Goal: Complete application form

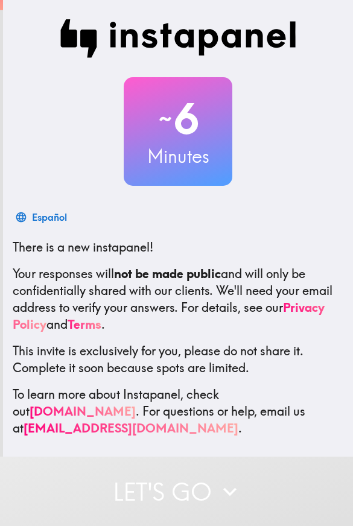
click at [114, 20] on img at bounding box center [178, 38] width 236 height 39
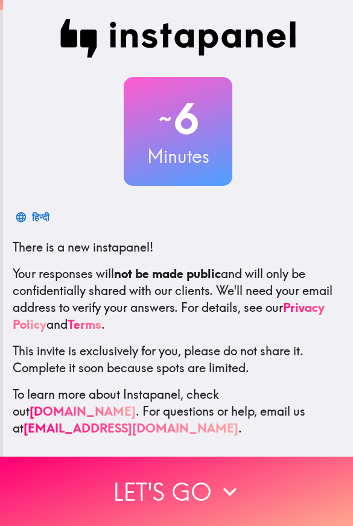
click at [87, 191] on div "~ 6 Minutes हिन्दी There is a new instapanel! Your responses will not be made p…" at bounding box center [178, 227] width 350 height 417
click at [138, 228] on div "فارسی" at bounding box center [178, 217] width 330 height 24
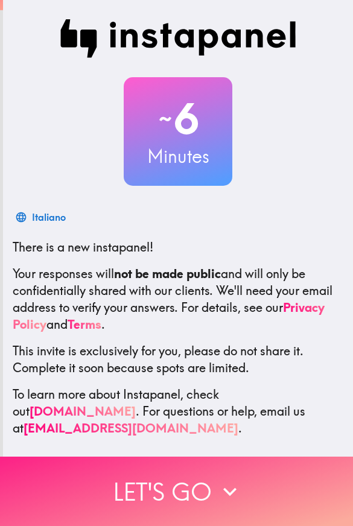
click at [190, 496] on button "Let's go" at bounding box center [176, 490] width 353 height 69
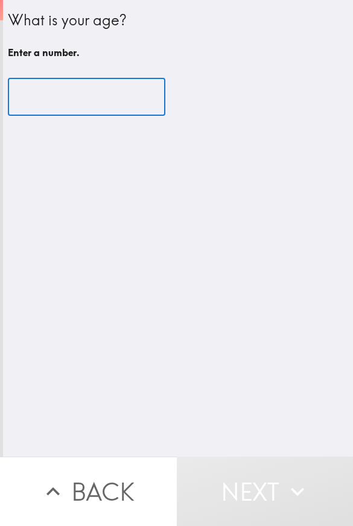
click at [38, 107] on input "number" at bounding box center [86, 96] width 157 height 37
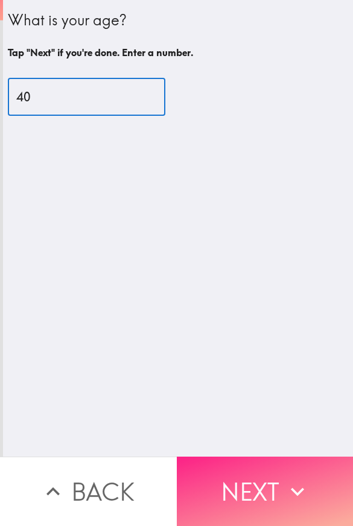
type input "40"
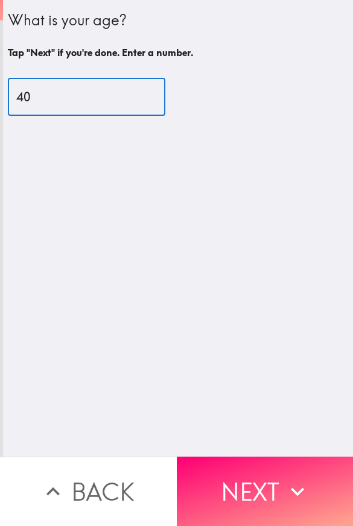
click at [240, 494] on button "Next" at bounding box center [265, 490] width 177 height 69
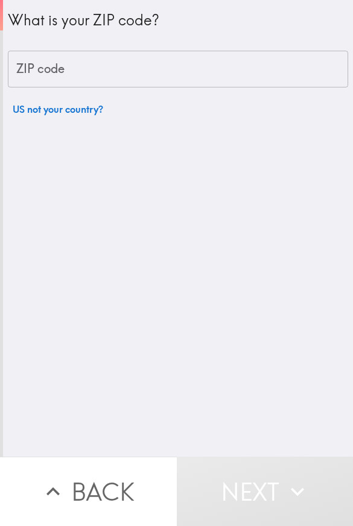
click at [64, 65] on input "ZIP code" at bounding box center [178, 69] width 340 height 37
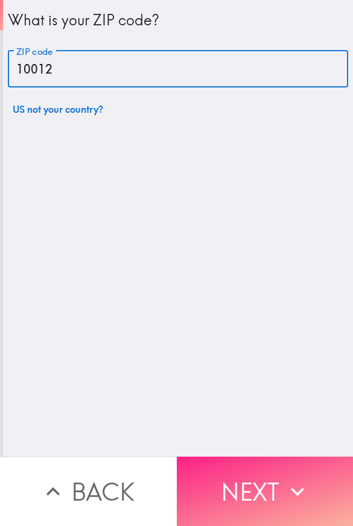
type input "10012"
click at [264, 477] on button "Next" at bounding box center [265, 490] width 177 height 69
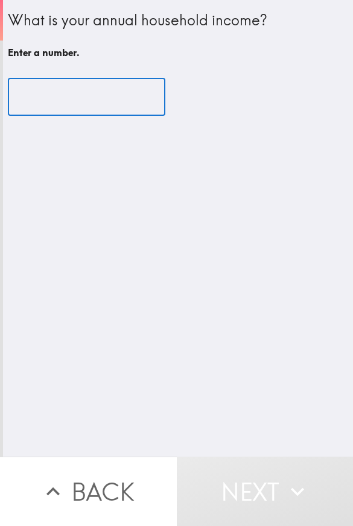
click at [48, 96] on input "number" at bounding box center [86, 96] width 157 height 37
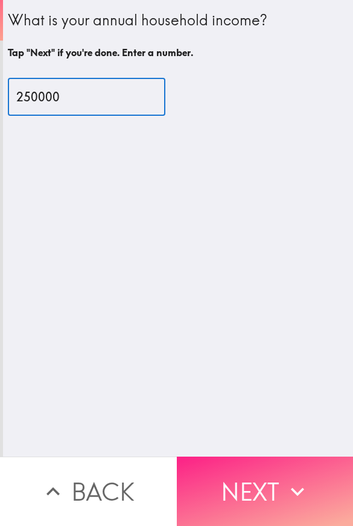
type input "250000"
click at [218, 469] on button "Next" at bounding box center [265, 490] width 177 height 69
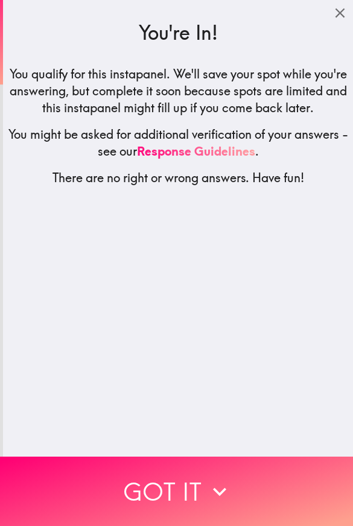
click at [168, 492] on button "Got it" at bounding box center [176, 490] width 353 height 69
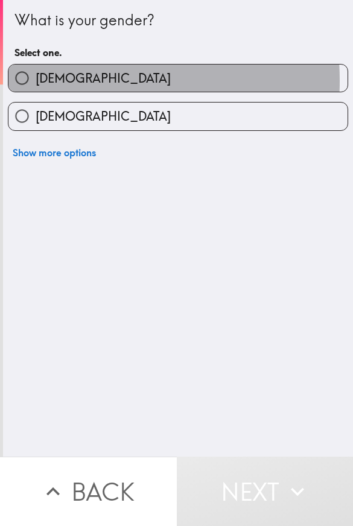
click at [53, 81] on span "[DEMOGRAPHIC_DATA]" at bounding box center [103, 78] width 135 height 17
click at [36, 81] on input "[DEMOGRAPHIC_DATA]" at bounding box center [21, 77] width 27 height 27
radio input "true"
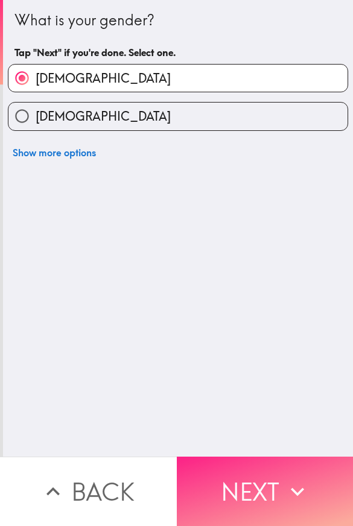
click at [254, 489] on button "Next" at bounding box center [265, 490] width 177 height 69
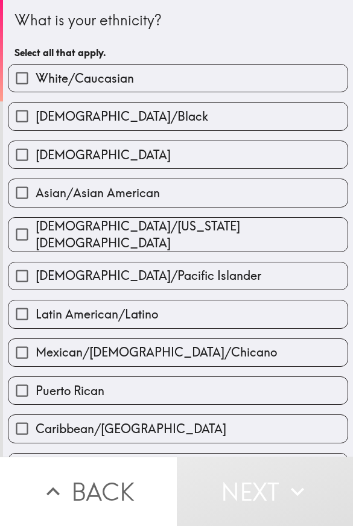
click at [111, 80] on span "White/Caucasian" at bounding box center [85, 78] width 98 height 17
click at [36, 80] on input "White/Caucasian" at bounding box center [21, 77] width 27 height 27
checkbox input "true"
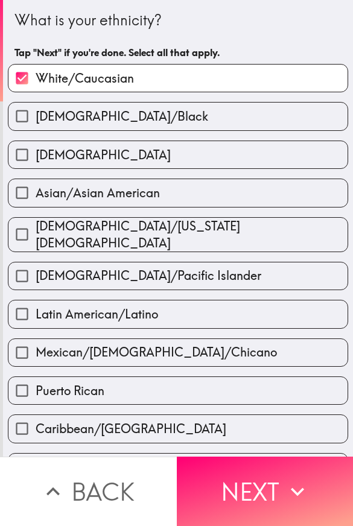
scroll to position [181, 0]
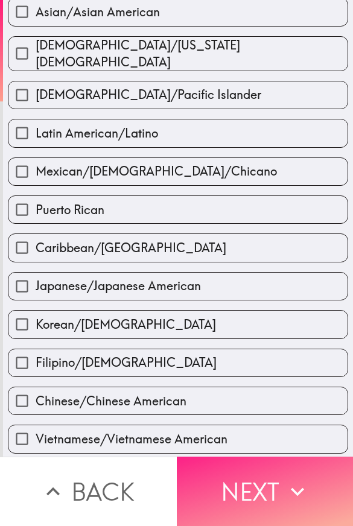
click at [236, 478] on button "Next" at bounding box center [265, 490] width 177 height 69
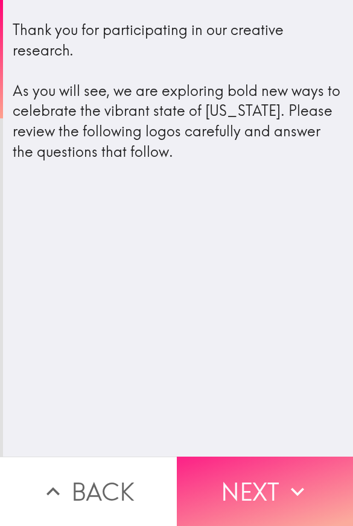
click at [194, 476] on button "Next" at bounding box center [265, 490] width 177 height 69
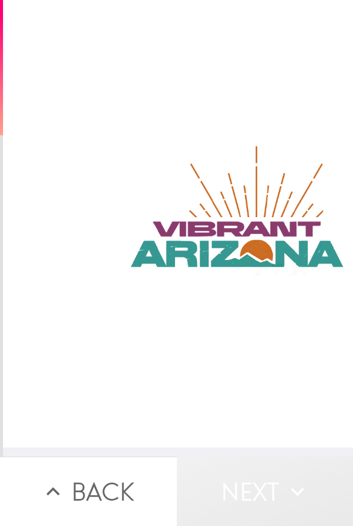
click at [250, 477] on button "Next" at bounding box center [265, 490] width 177 height 69
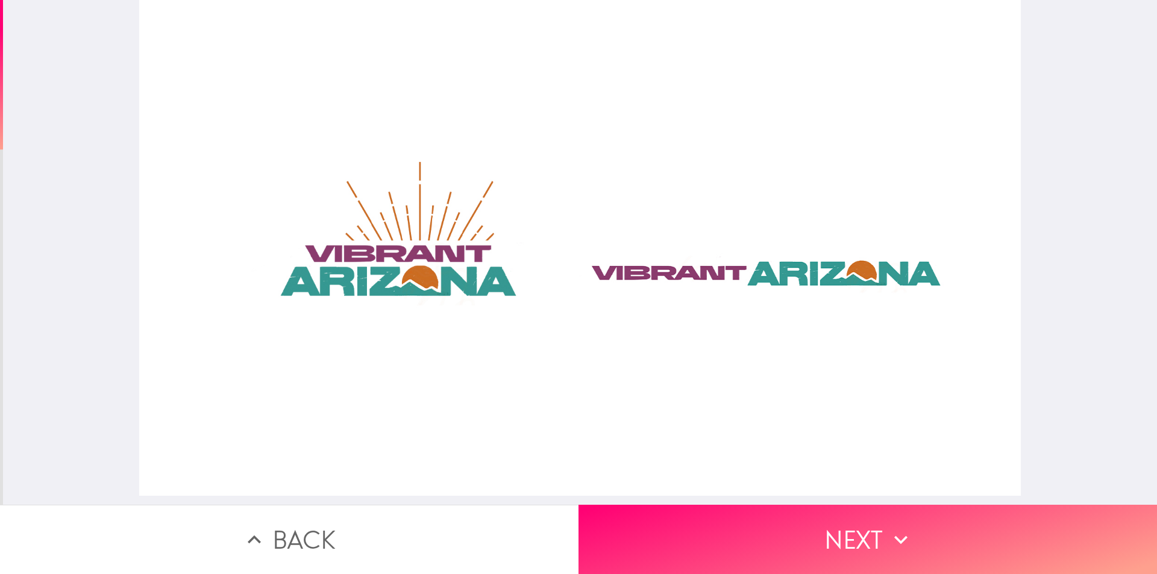
click at [352, 268] on div at bounding box center [580, 248] width 882 height 496
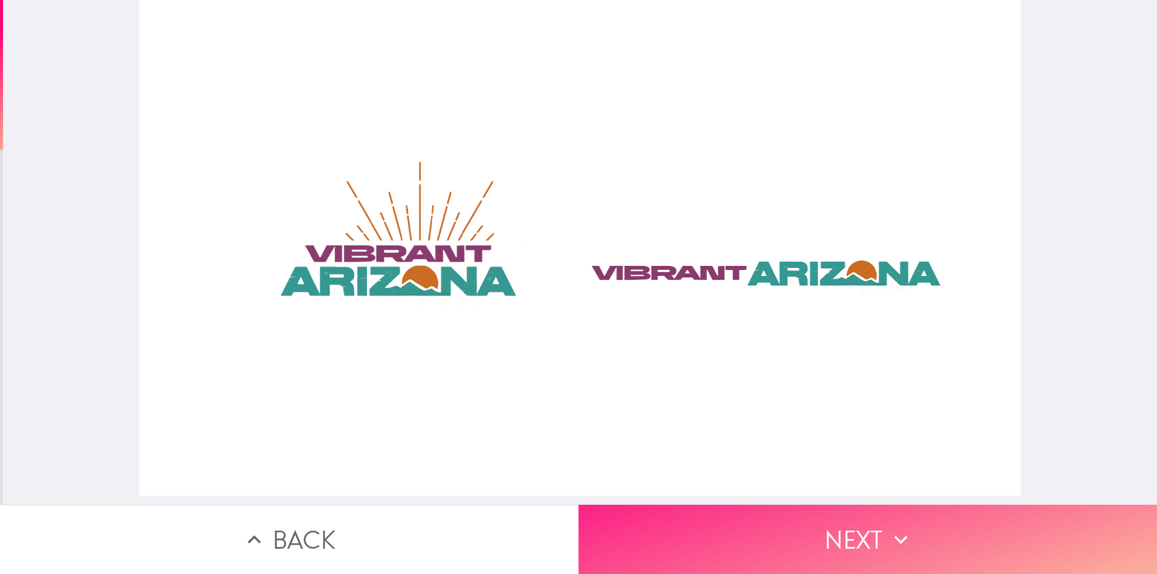
click at [352, 525] on button "Next" at bounding box center [868, 539] width 579 height 69
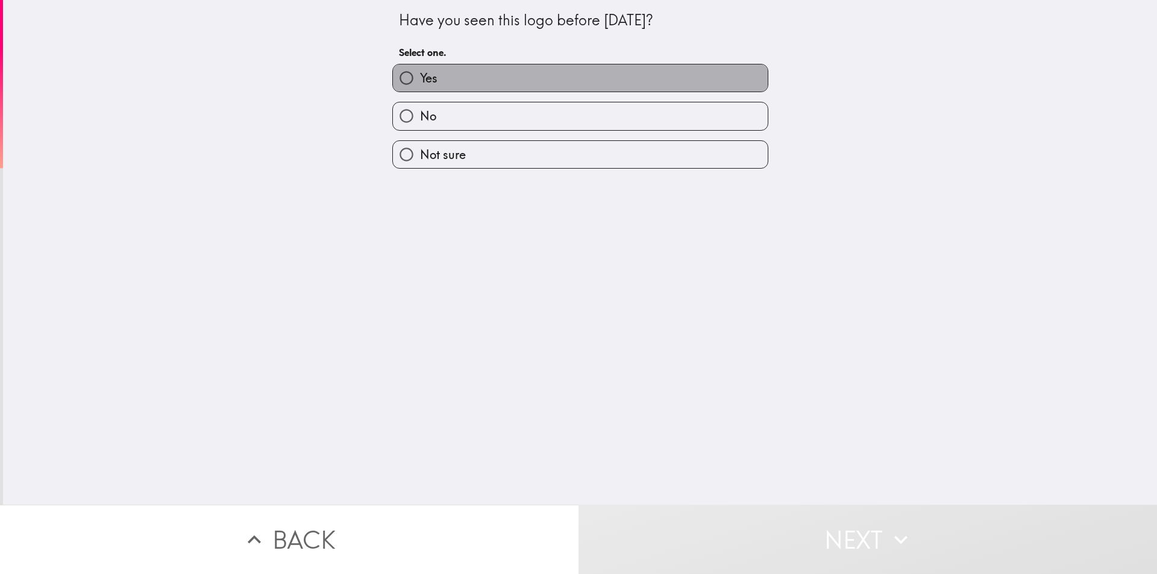
click at [352, 85] on label "Yes" at bounding box center [580, 77] width 375 height 27
click at [352, 85] on input "Yes" at bounding box center [406, 77] width 27 height 27
radio input "true"
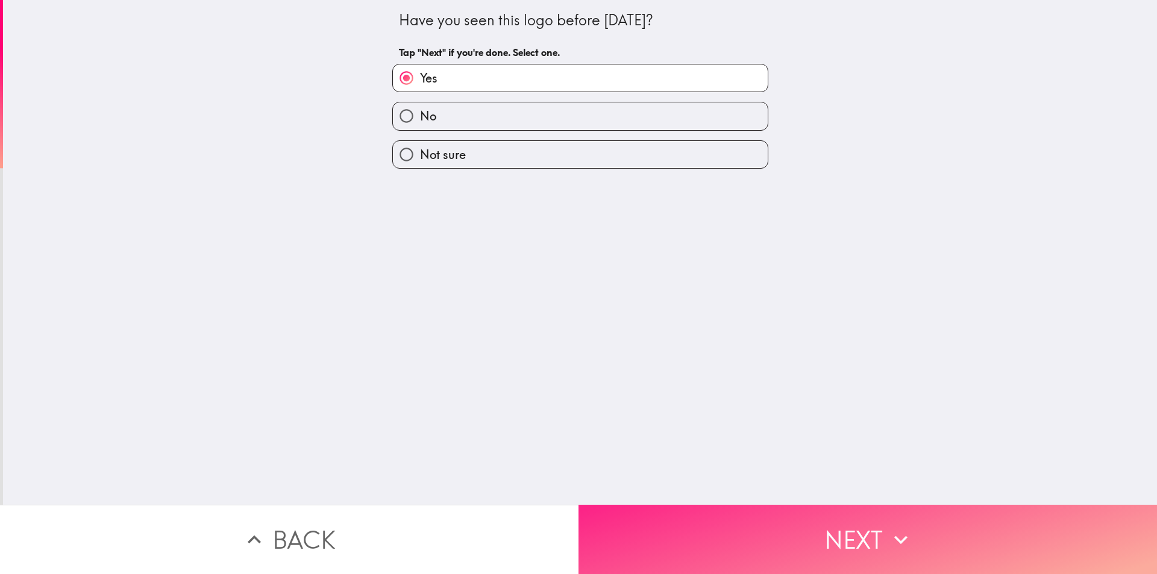
drag, startPoint x: 718, startPoint y: 560, endPoint x: 720, endPoint y: 529, distance: 30.8
click at [352, 525] on button "Next" at bounding box center [868, 539] width 579 height 69
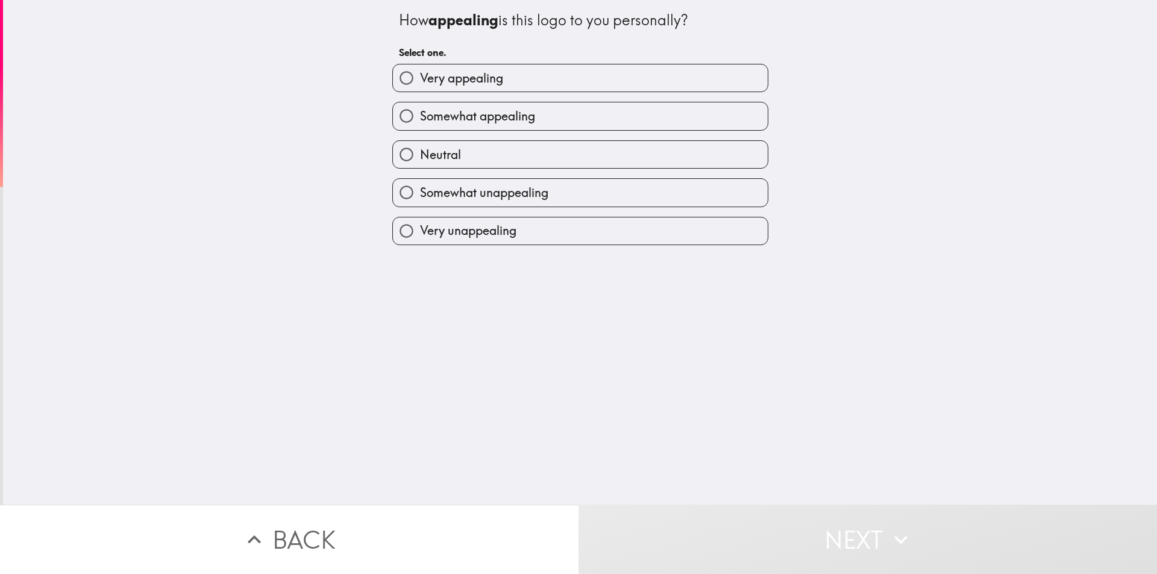
click at [352, 81] on span "Very appealing" at bounding box center [461, 78] width 83 height 17
click at [352, 81] on input "Very appealing" at bounding box center [406, 77] width 27 height 27
radio input "true"
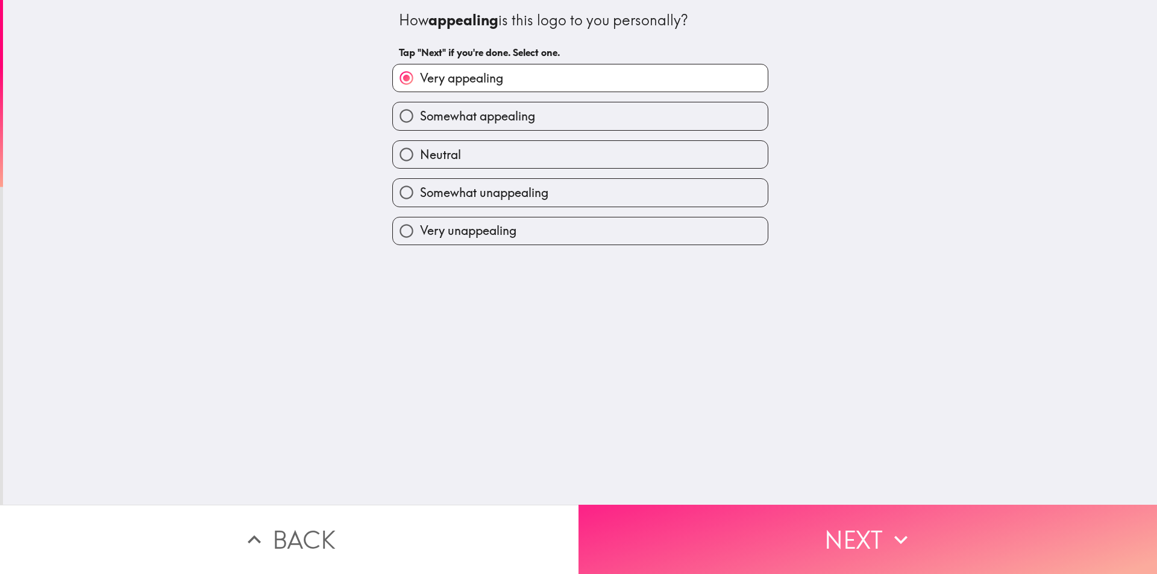
click at [352, 525] on button "Next" at bounding box center [868, 539] width 579 height 69
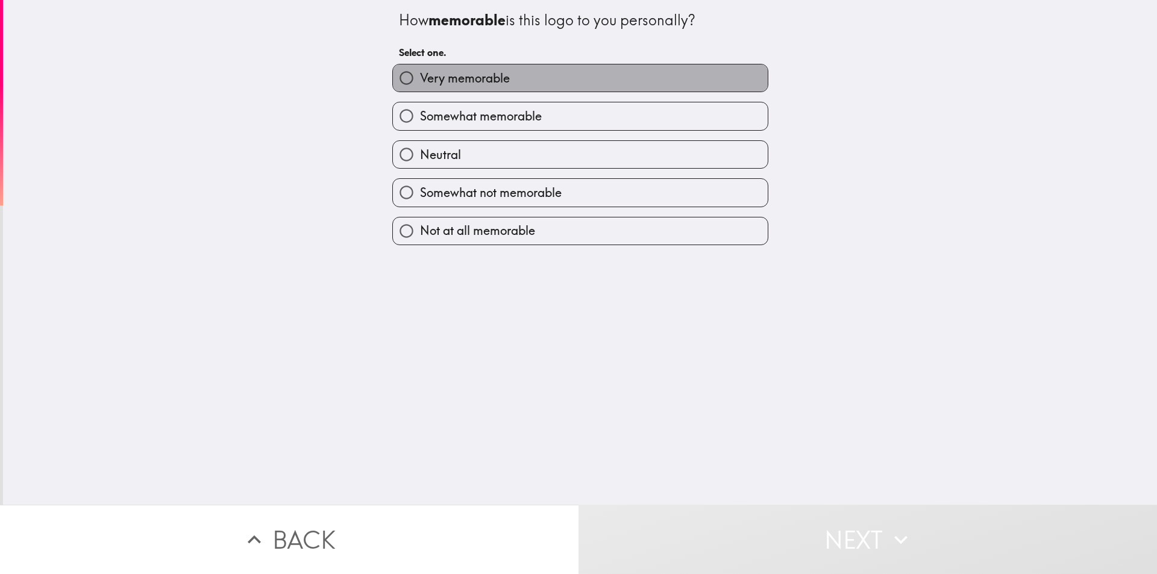
click at [352, 70] on span "Very memorable" at bounding box center [465, 78] width 90 height 17
click at [352, 70] on input "Very memorable" at bounding box center [406, 77] width 27 height 27
radio input "true"
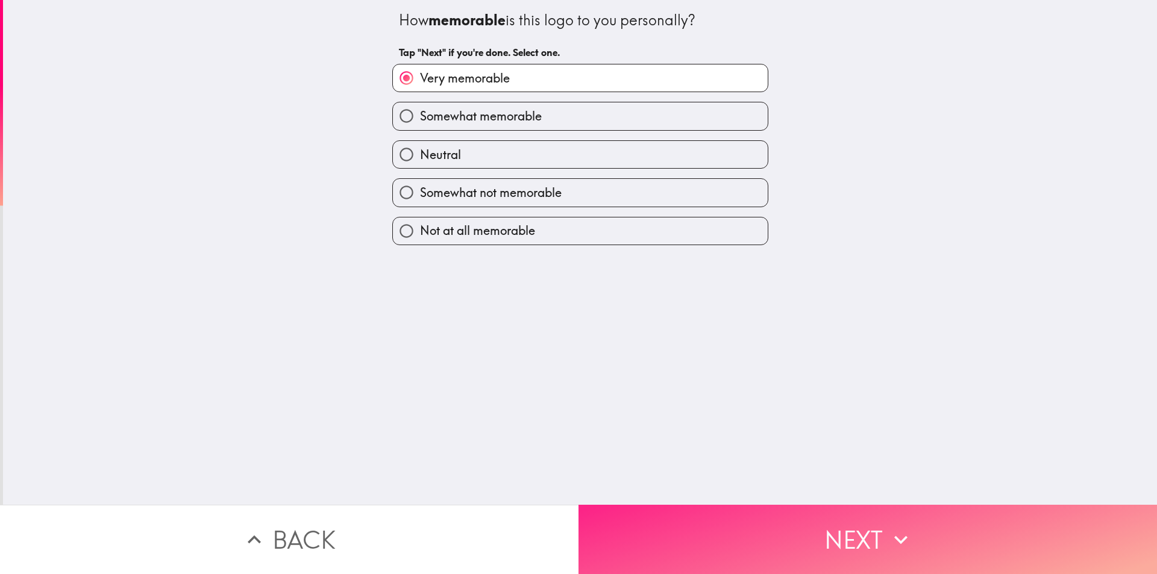
click at [352, 525] on button "Next" at bounding box center [868, 539] width 579 height 69
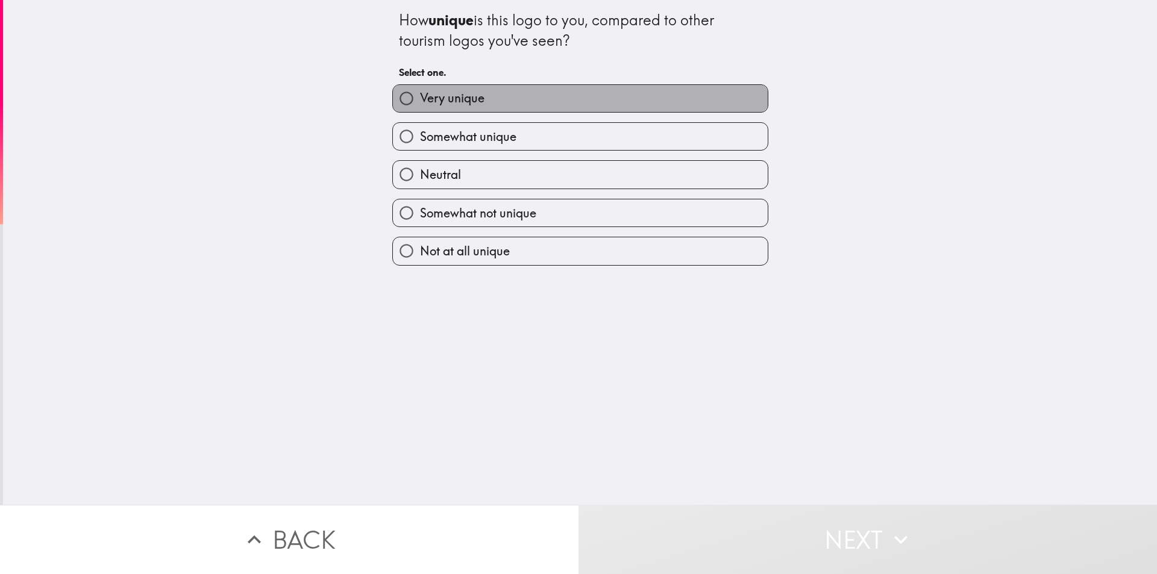
click at [352, 109] on label "Very unique" at bounding box center [580, 98] width 375 height 27
click at [352, 109] on input "Very unique" at bounding box center [406, 98] width 27 height 27
radio input "true"
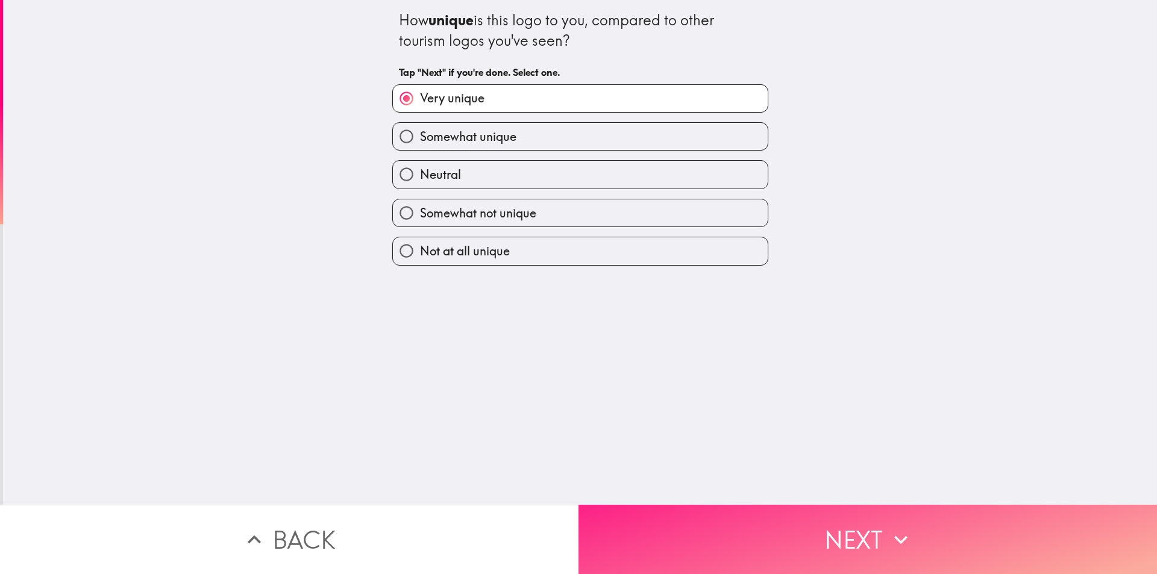
click at [352, 525] on button "Next" at bounding box center [868, 539] width 579 height 69
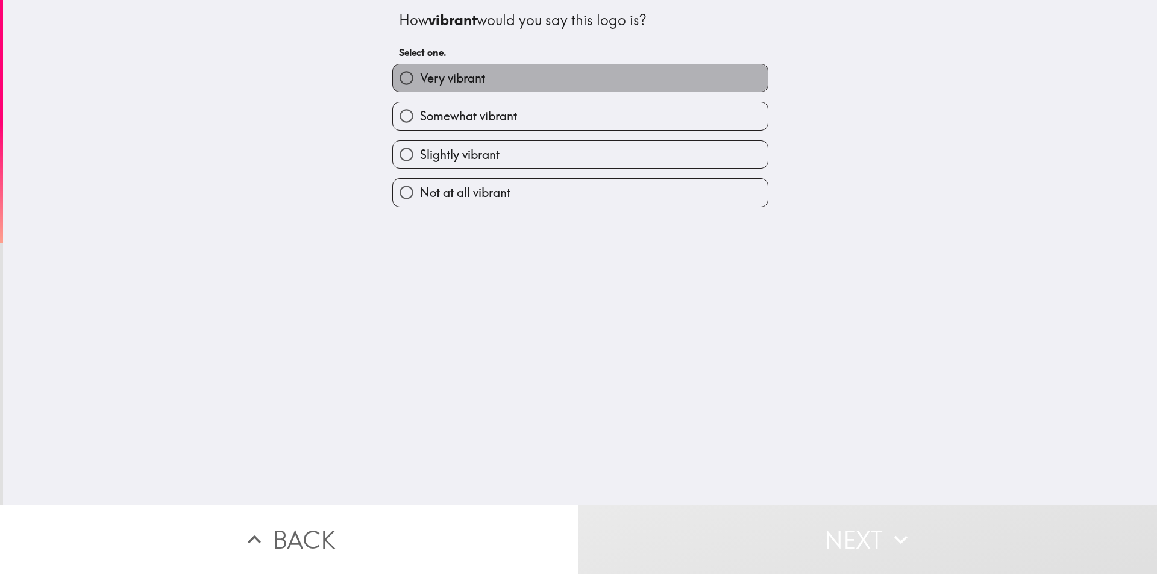
click at [352, 72] on span "Very vibrant" at bounding box center [452, 78] width 65 height 17
click at [352, 72] on input "Very vibrant" at bounding box center [406, 77] width 27 height 27
radio input "true"
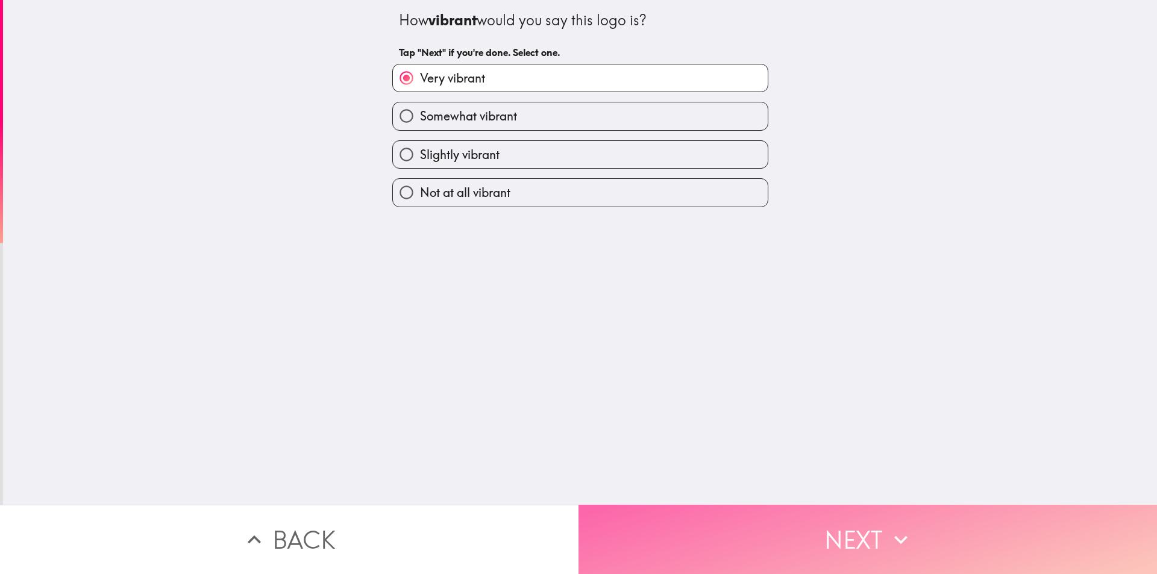
click at [352, 525] on button "Next" at bounding box center [868, 539] width 579 height 69
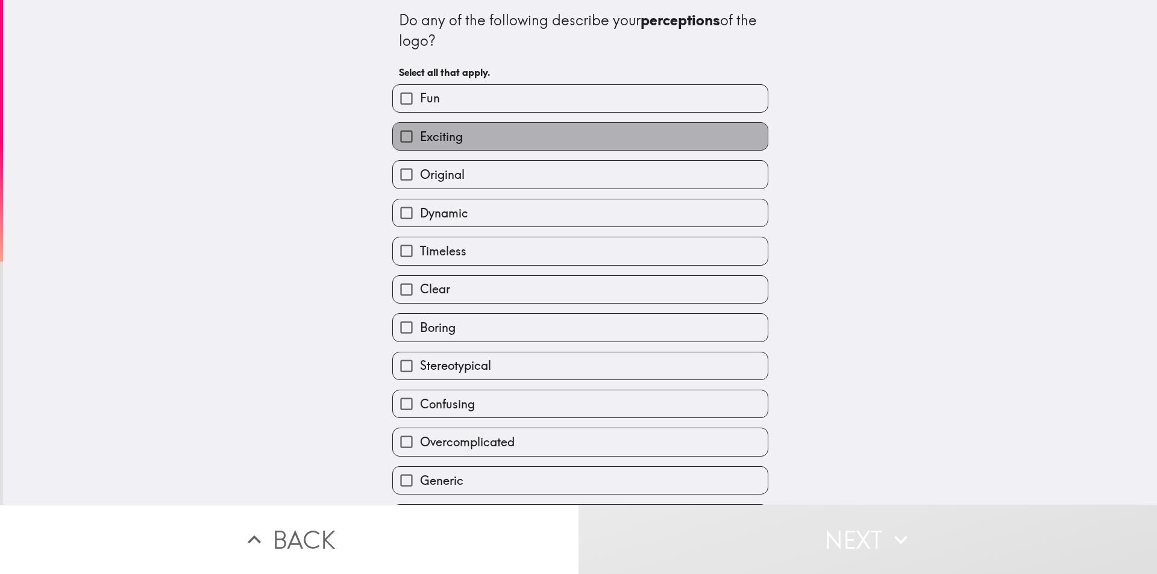
click at [352, 142] on span "Exciting" at bounding box center [441, 136] width 43 height 17
click at [352, 142] on input "Exciting" at bounding box center [406, 136] width 27 height 27
checkbox input "true"
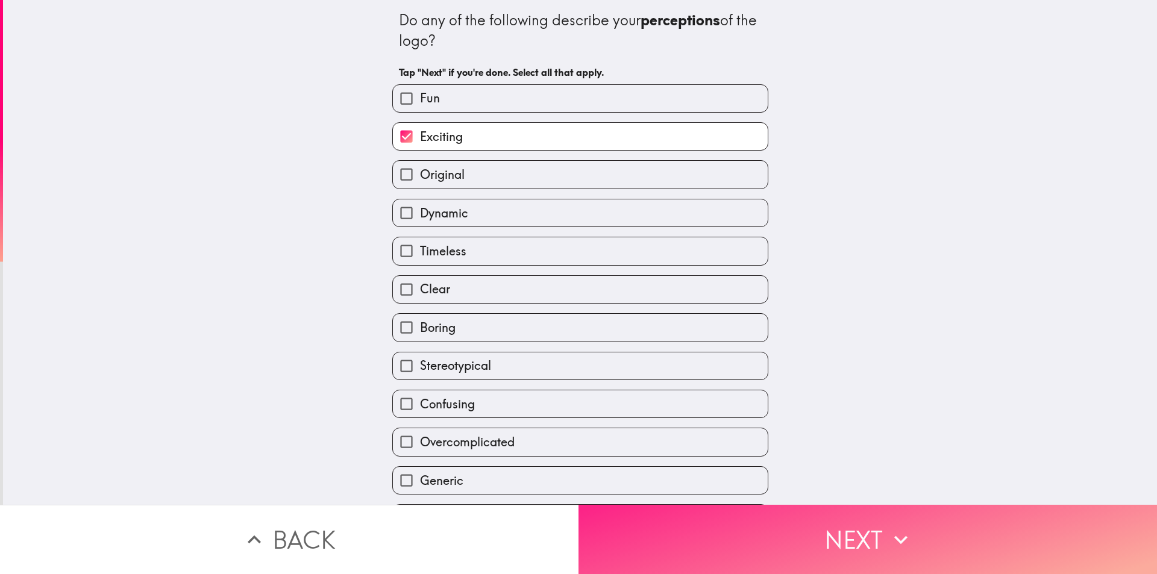
drag, startPoint x: 683, startPoint y: 541, endPoint x: 682, endPoint y: 532, distance: 9.1
click at [352, 525] on button "Next" at bounding box center [868, 539] width 579 height 69
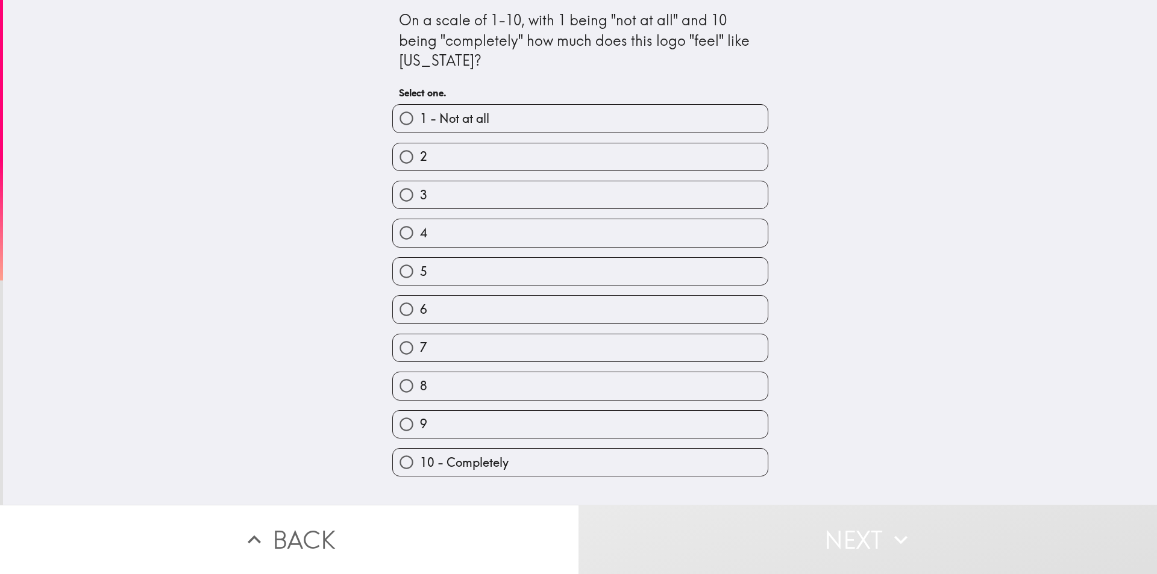
click at [352, 427] on label "9" at bounding box center [580, 424] width 375 height 27
click at [352, 427] on input "9" at bounding box center [406, 424] width 27 height 27
radio input "true"
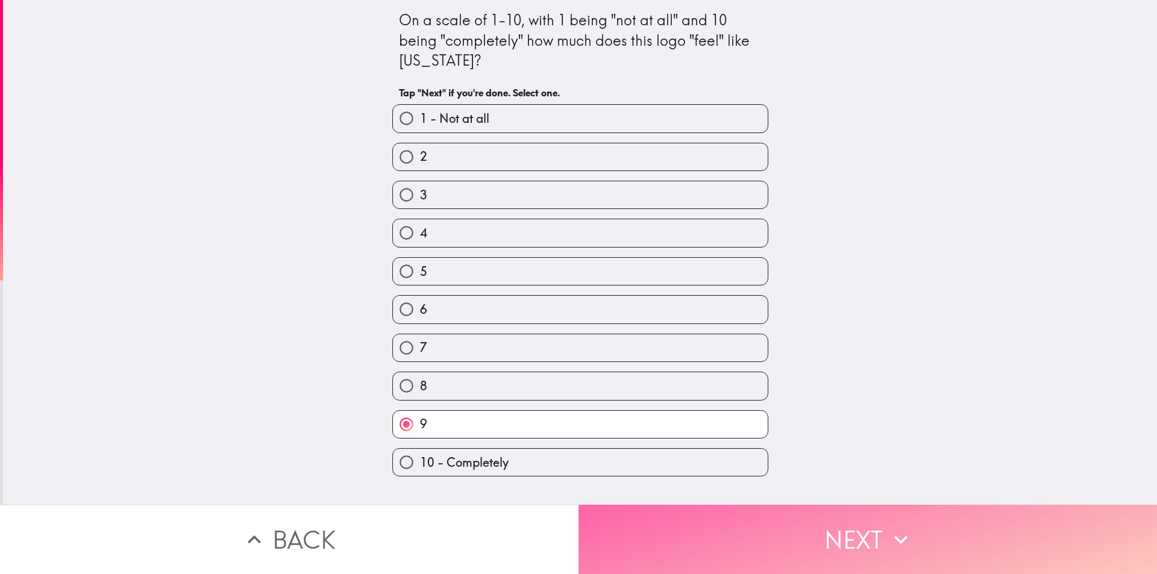
click at [352, 525] on button "Next" at bounding box center [868, 539] width 579 height 69
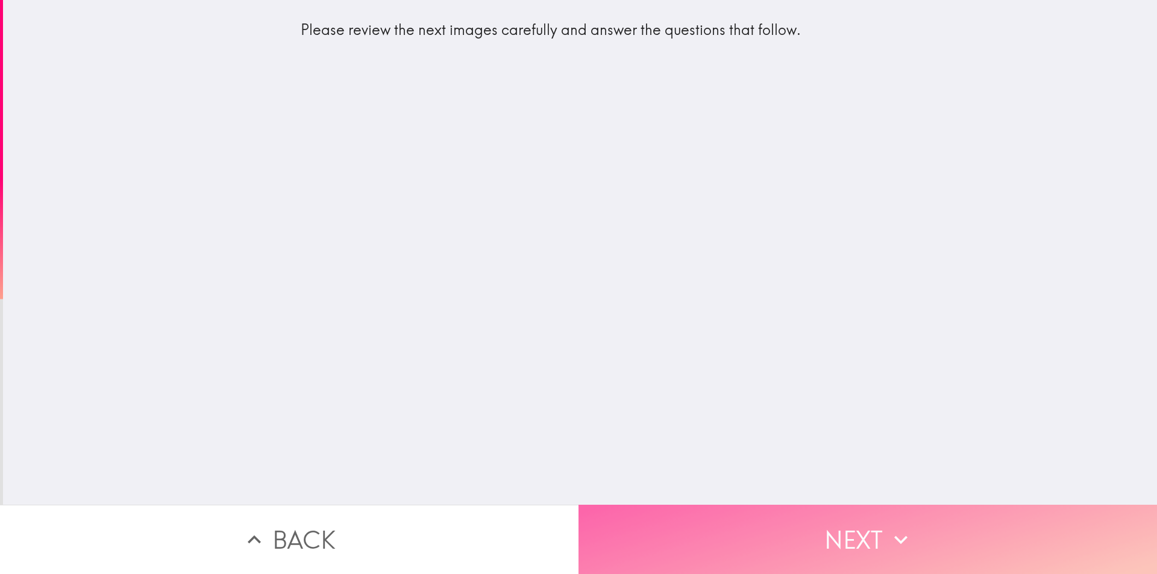
click at [352, 525] on button "Next" at bounding box center [868, 539] width 579 height 69
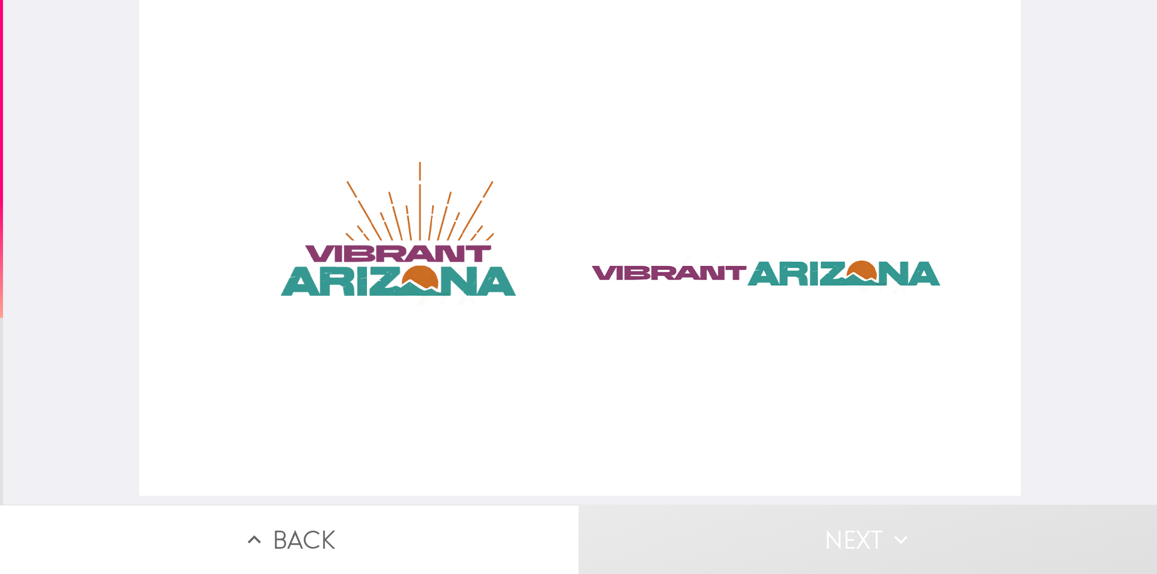
click at [352, 378] on div at bounding box center [580, 248] width 882 height 496
click at [352, 274] on div at bounding box center [580, 248] width 882 height 496
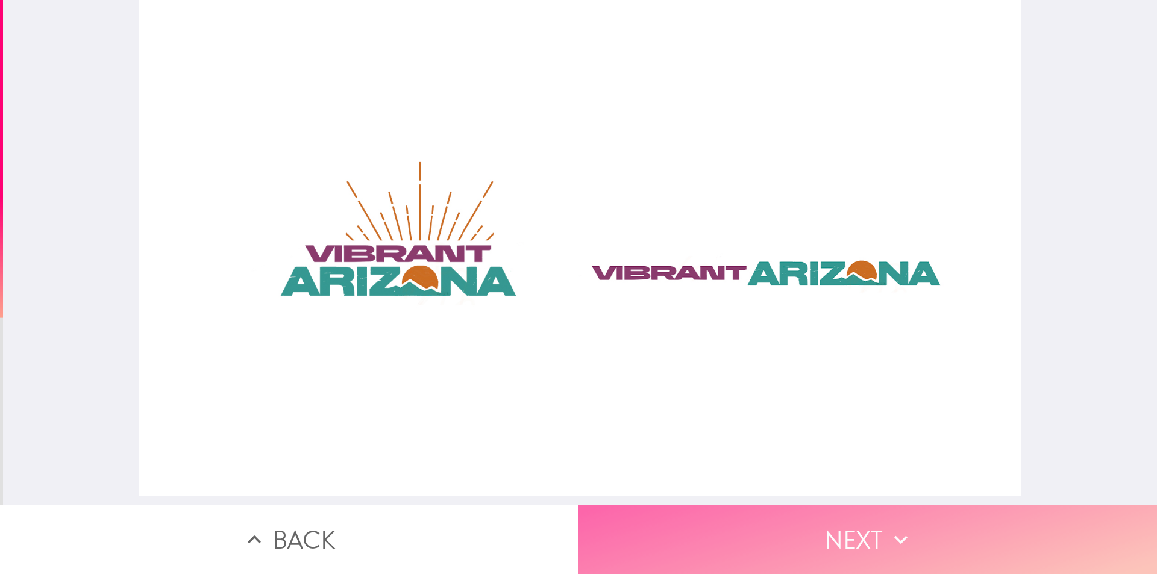
click at [352, 525] on button "Next" at bounding box center [868, 539] width 579 height 69
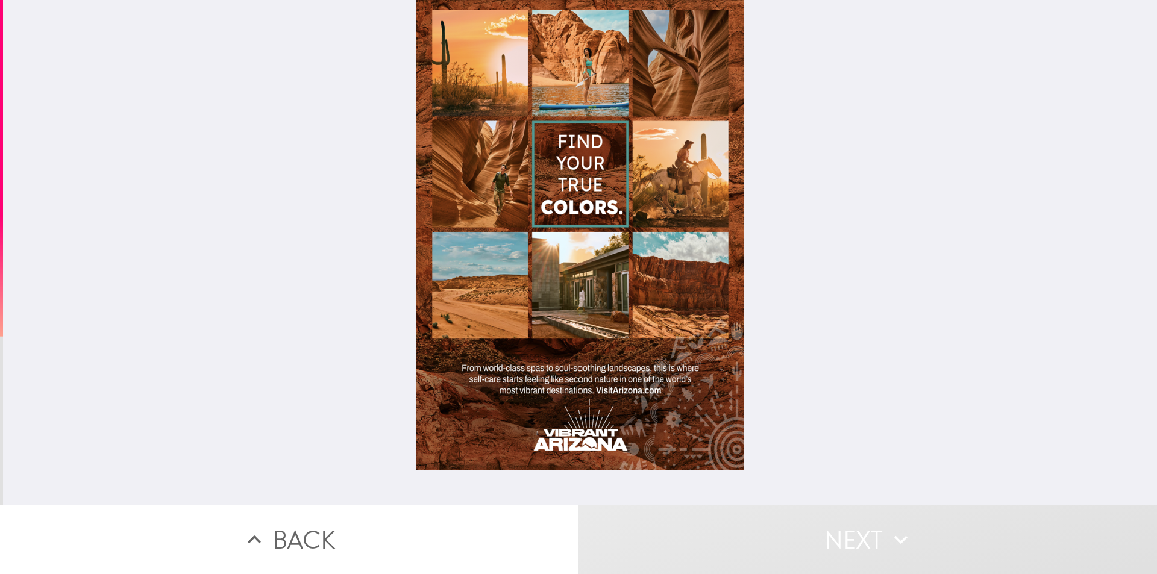
click at [352, 383] on div at bounding box center [579, 235] width 327 height 470
click at [352, 525] on button "Next" at bounding box center [868, 539] width 579 height 69
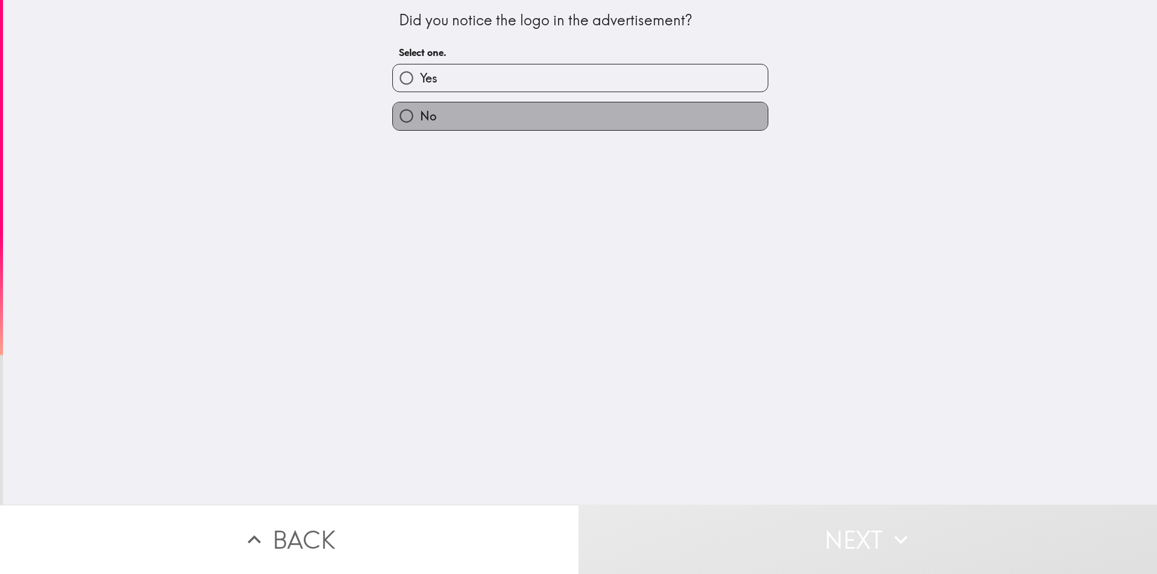
click at [352, 120] on label "No" at bounding box center [580, 115] width 375 height 27
click at [352, 120] on input "No" at bounding box center [406, 115] width 27 height 27
radio input "true"
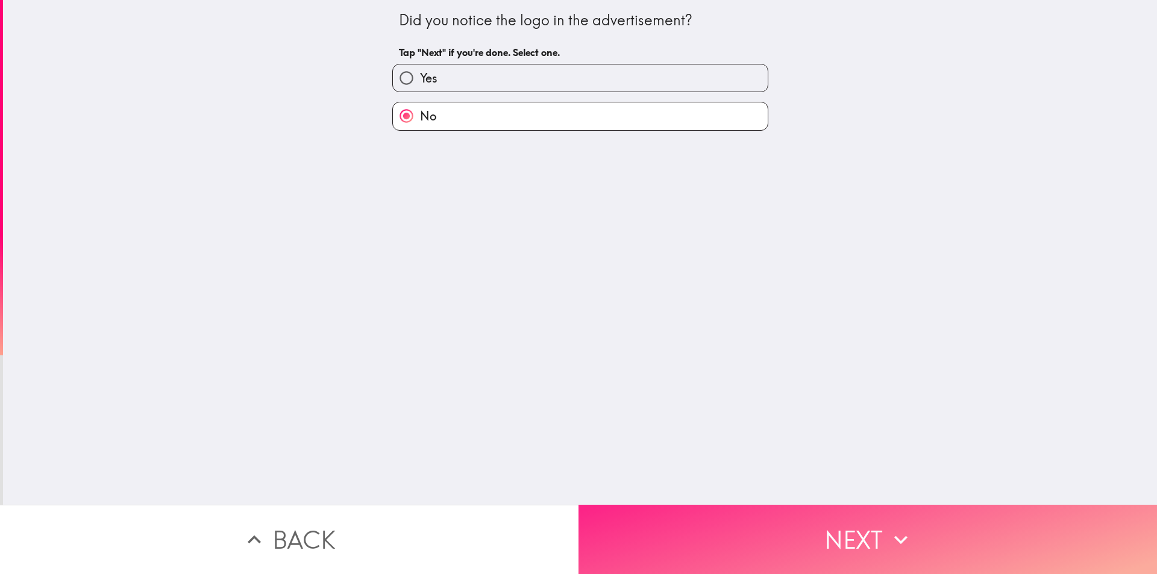
drag, startPoint x: 773, startPoint y: 545, endPoint x: 761, endPoint y: 521, distance: 26.7
click at [352, 525] on button "Next" at bounding box center [868, 539] width 579 height 69
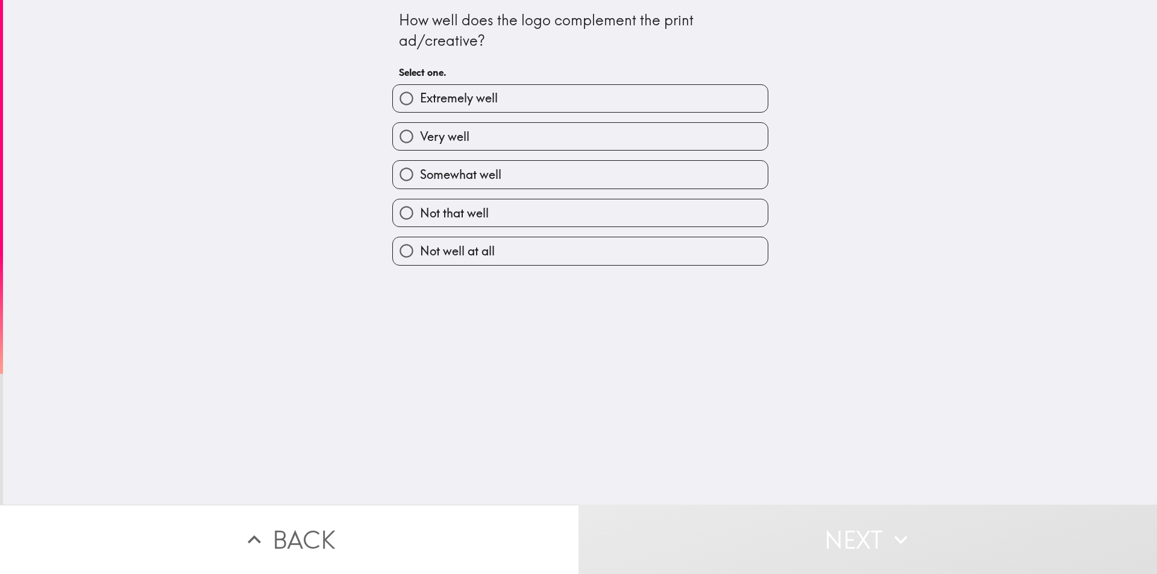
click at [352, 105] on span "Extremely well" at bounding box center [459, 98] width 78 height 17
click at [352, 105] on input "Extremely well" at bounding box center [406, 98] width 27 height 27
radio input "true"
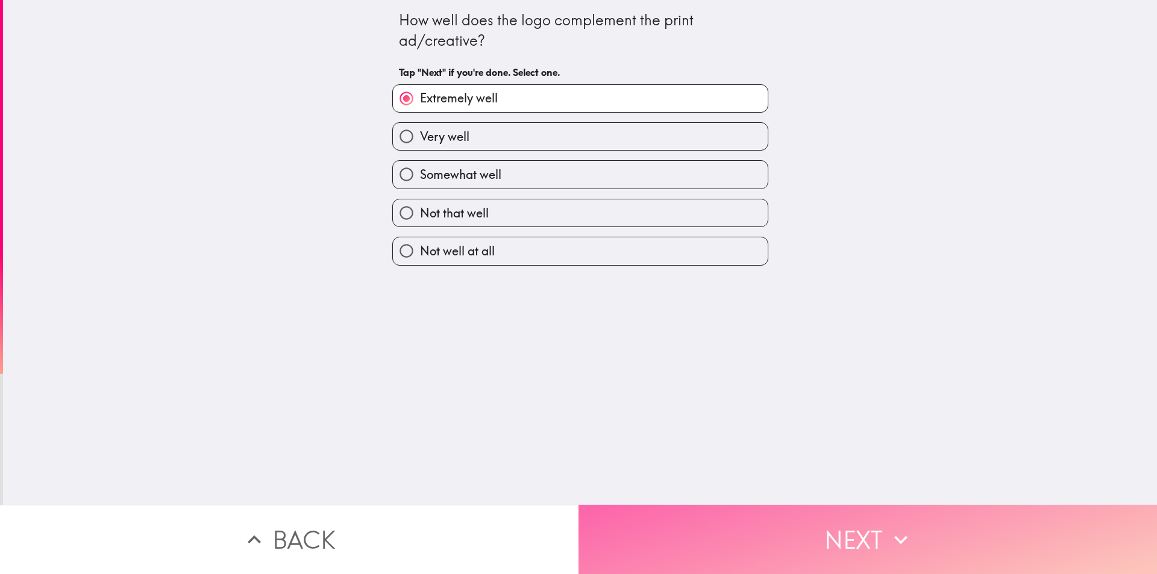
click at [352, 525] on button "Next" at bounding box center [868, 539] width 579 height 69
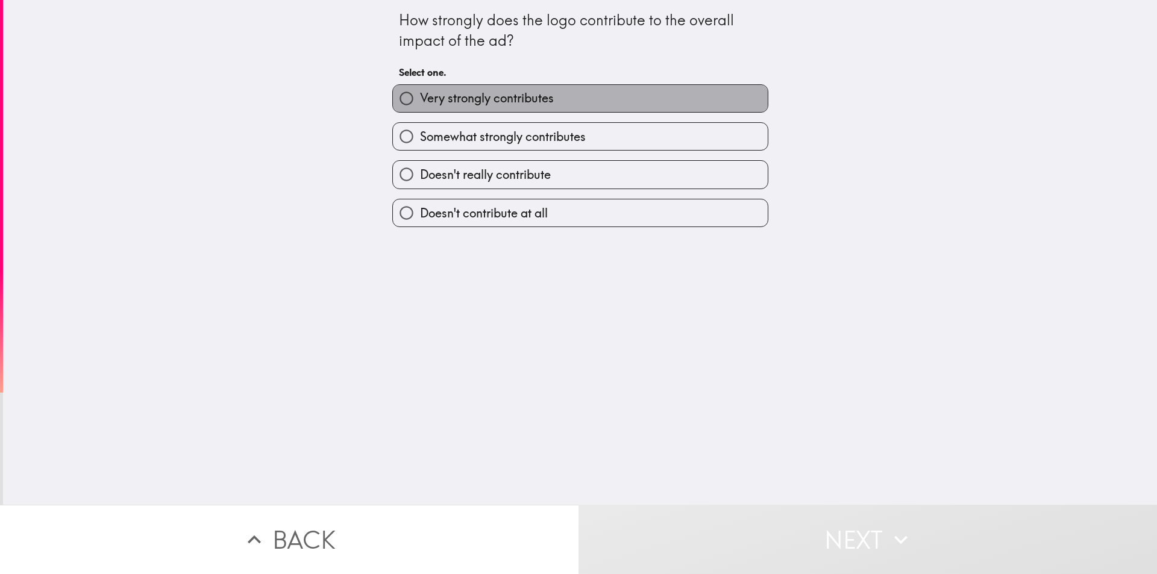
click at [352, 92] on span "Very strongly contributes" at bounding box center [487, 98] width 134 height 17
click at [352, 92] on input "Very strongly contributes" at bounding box center [406, 98] width 27 height 27
radio input "true"
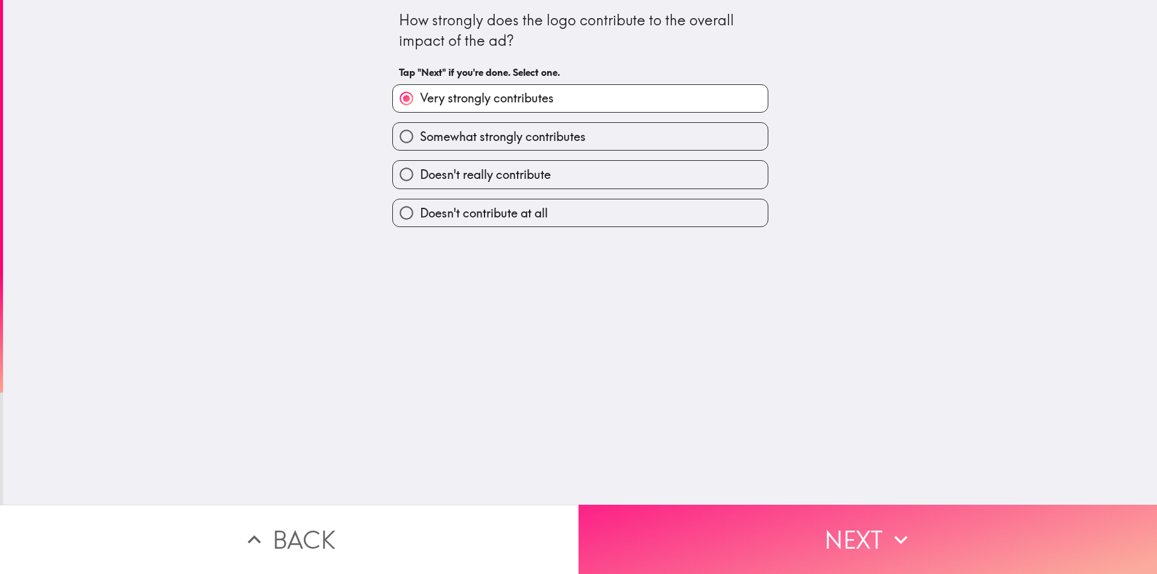
click at [352, 525] on button "Next" at bounding box center [868, 539] width 579 height 69
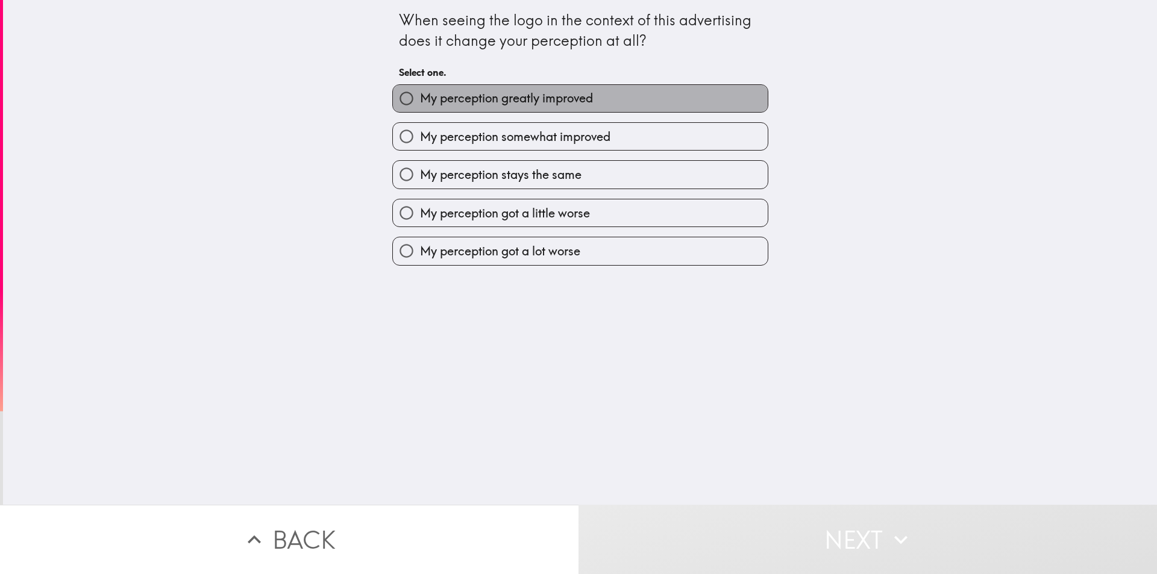
click at [352, 92] on span "My perception greatly improved" at bounding box center [506, 98] width 173 height 17
click at [352, 92] on input "My perception greatly improved" at bounding box center [406, 98] width 27 height 27
radio input "true"
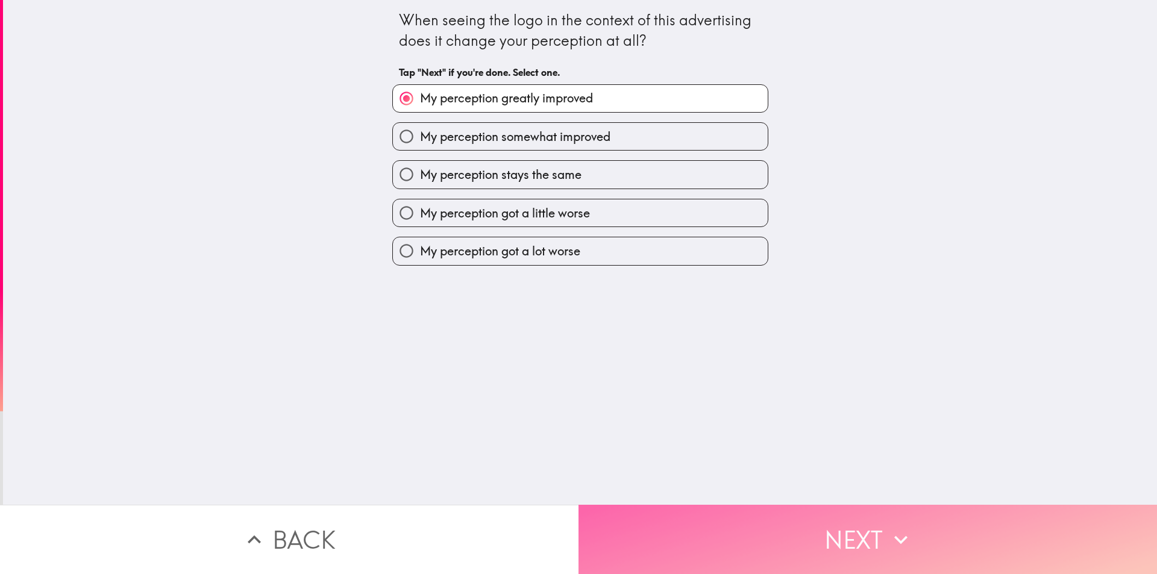
click at [352, 525] on button "Next" at bounding box center [868, 539] width 579 height 69
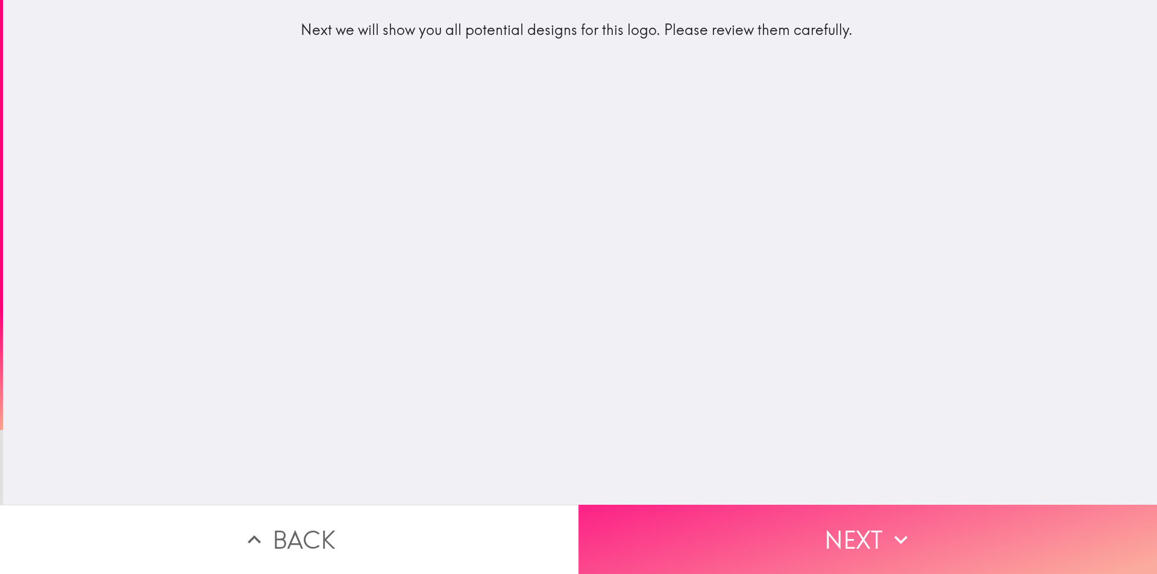
click at [352, 525] on button "Next" at bounding box center [868, 539] width 579 height 69
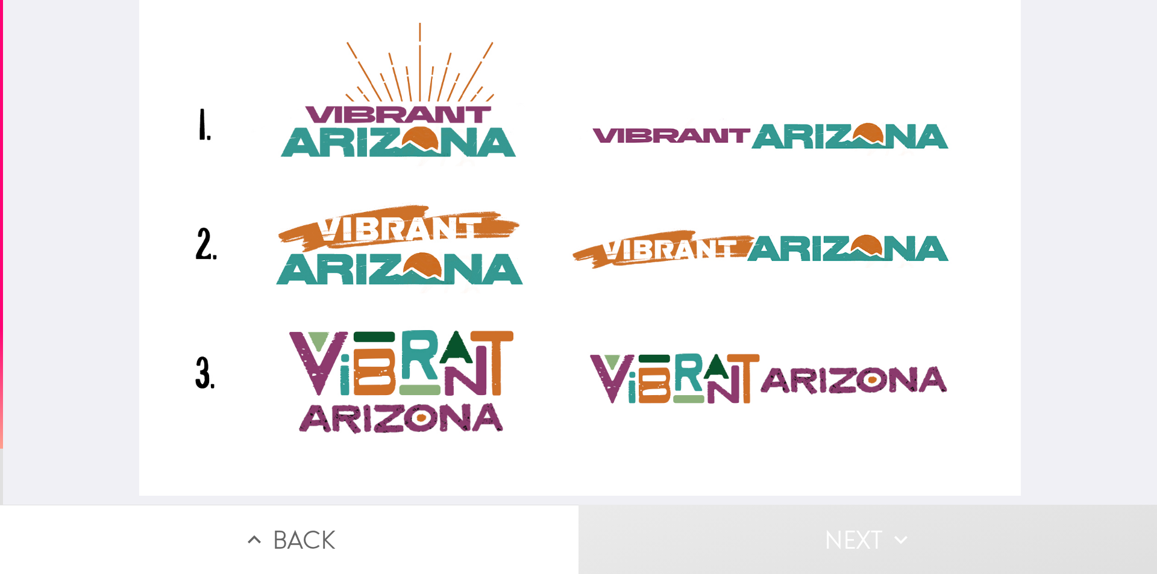
click at [329, 160] on div at bounding box center [580, 248] width 882 height 496
click at [306, 369] on div at bounding box center [580, 248] width 882 height 496
click at [184, 371] on div at bounding box center [580, 248] width 882 height 496
click at [200, 242] on div at bounding box center [580, 248] width 882 height 496
click at [184, 137] on div at bounding box center [580, 248] width 882 height 496
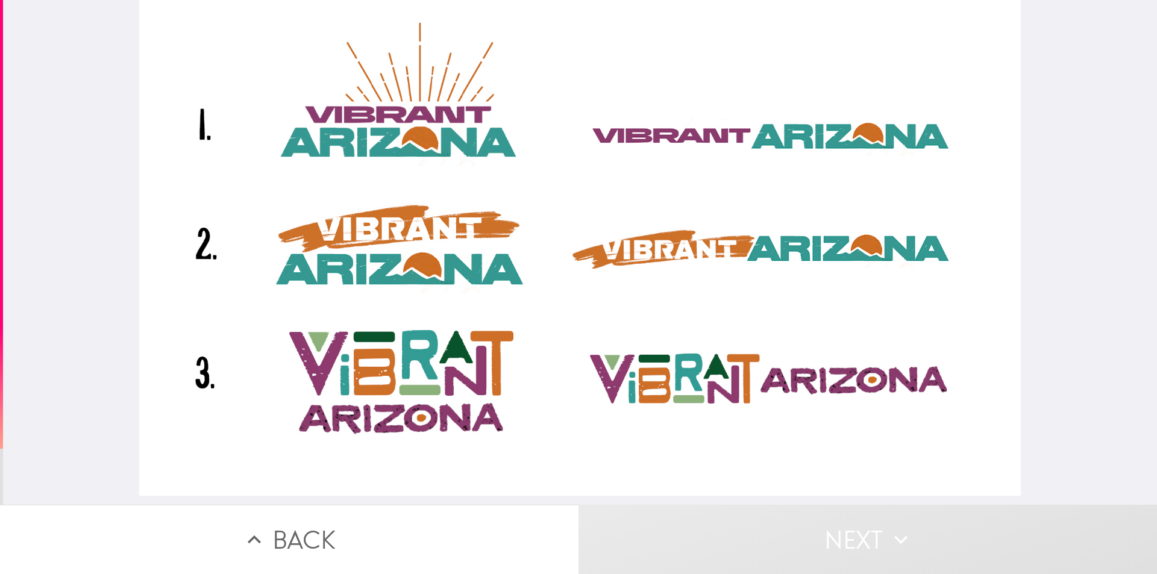
click at [352, 236] on div at bounding box center [580, 248] width 882 height 496
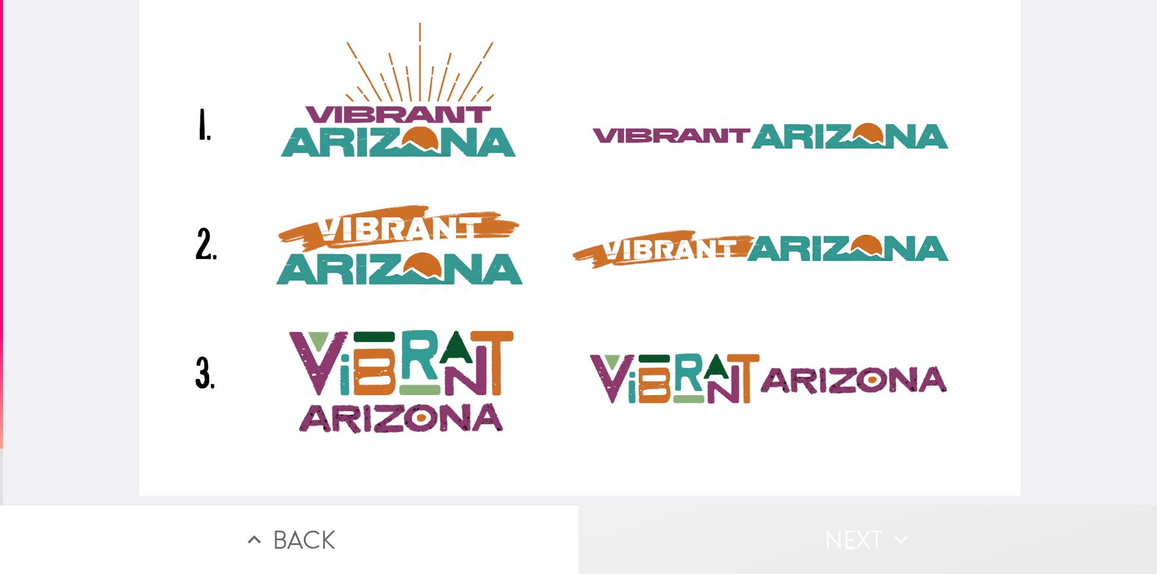
click at [352, 525] on button "Next" at bounding box center [868, 539] width 579 height 69
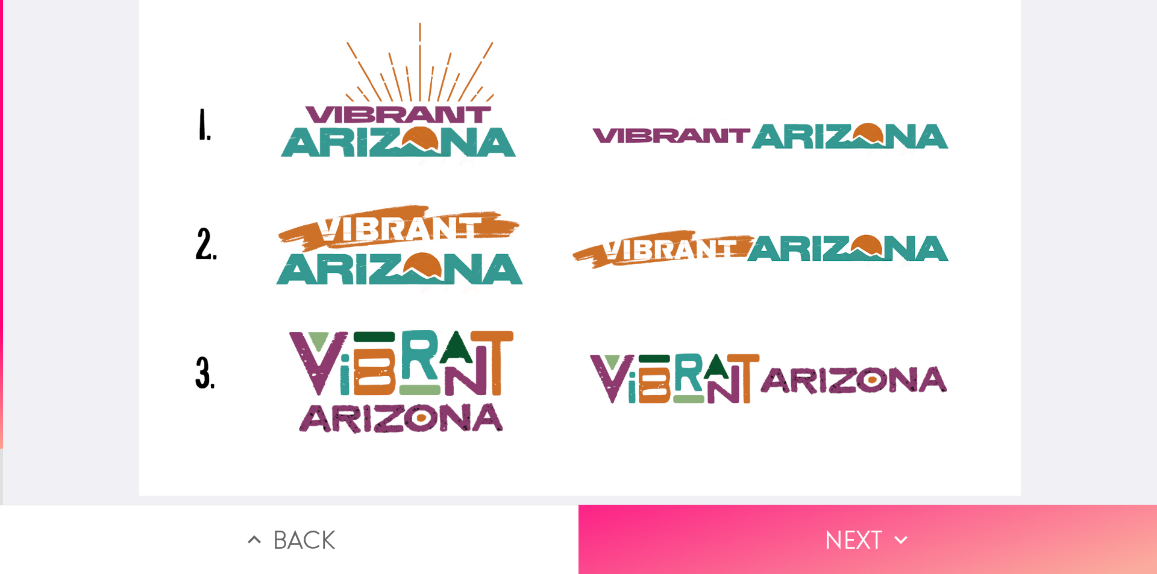
click at [352, 525] on button "Next" at bounding box center [868, 539] width 579 height 69
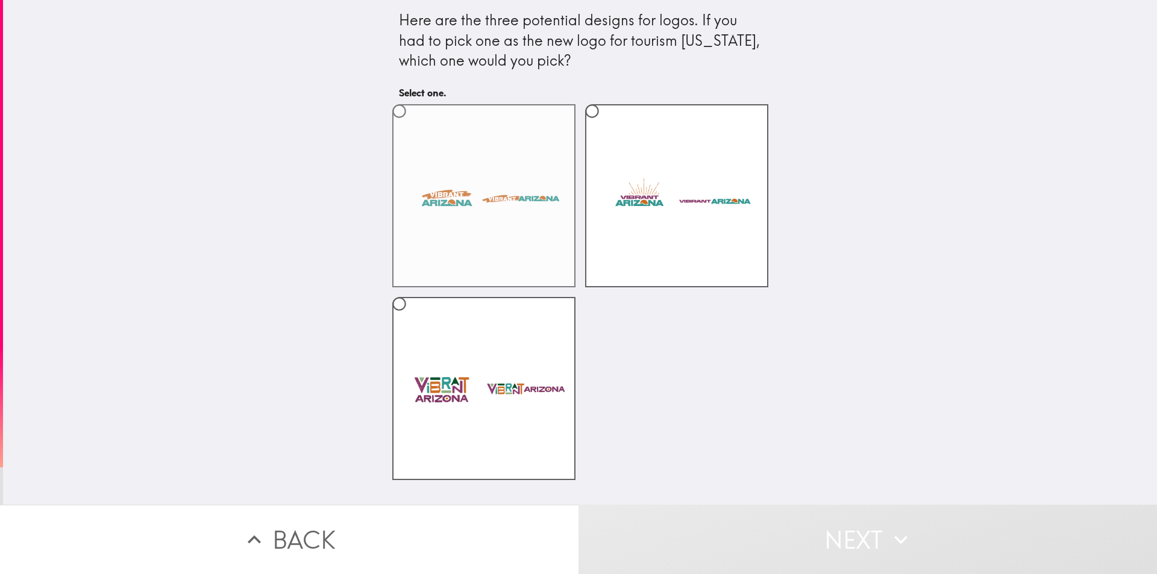
click at [352, 253] on label at bounding box center [483, 195] width 183 height 183
click at [352, 125] on input "radio" at bounding box center [399, 111] width 27 height 27
radio input "true"
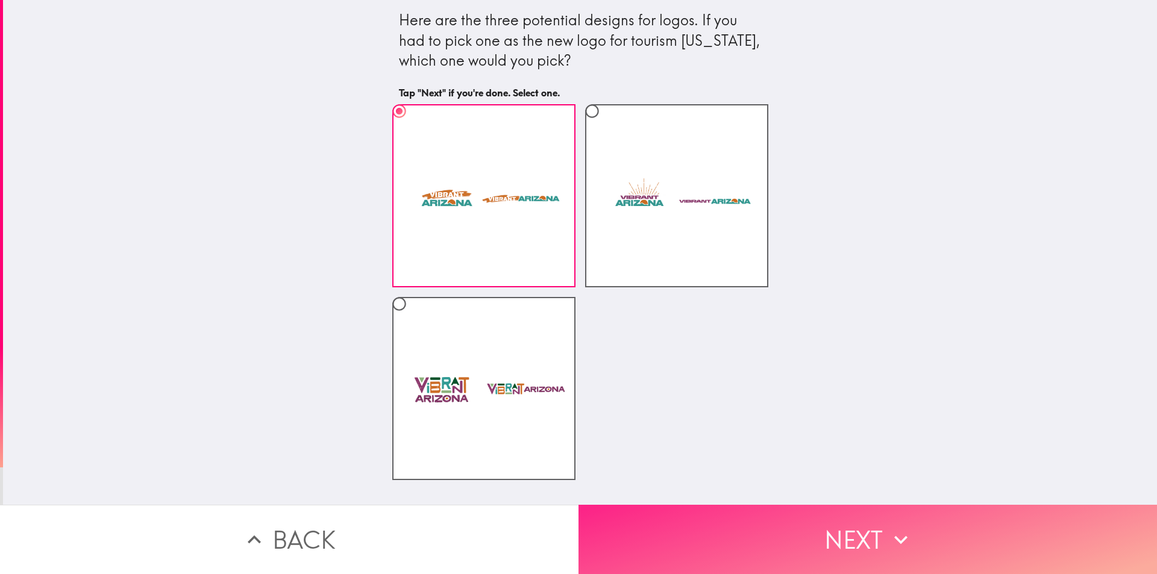
click at [352, 525] on button "Next" at bounding box center [868, 539] width 579 height 69
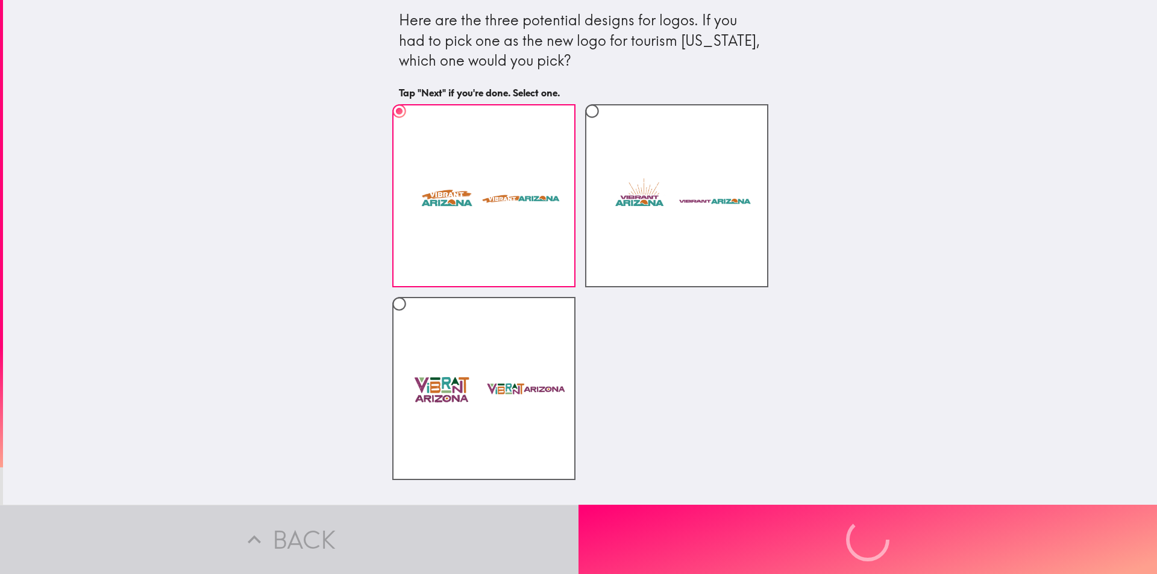
click at [352, 525] on div "Back Next" at bounding box center [578, 539] width 1157 height 69
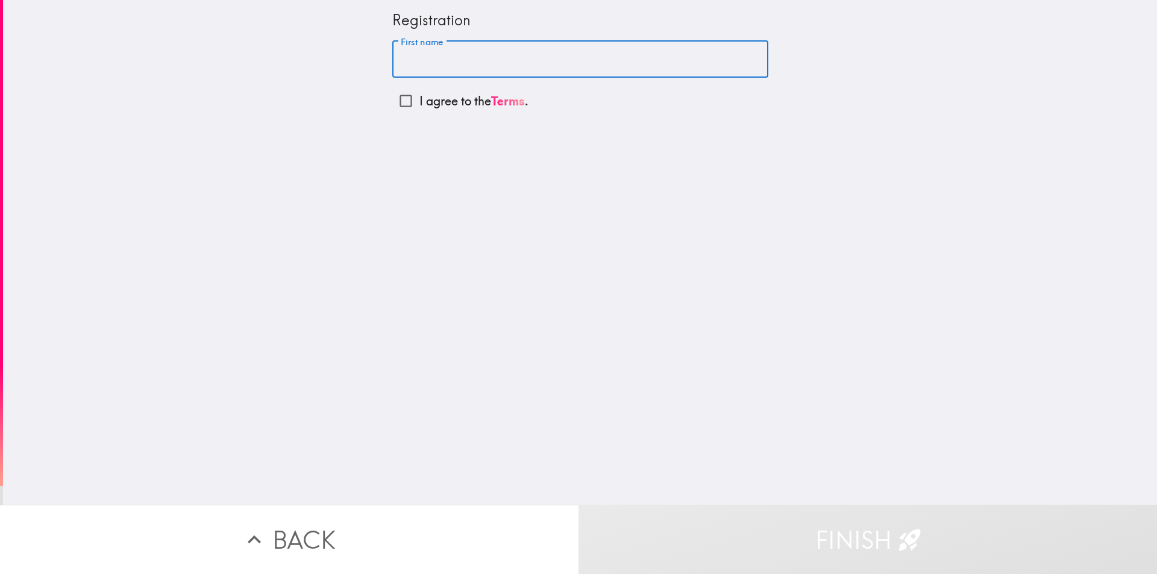
click at [352, 66] on input "First name" at bounding box center [580, 59] width 376 height 37
click at [352, 59] on input "First name" at bounding box center [580, 59] width 376 height 37
type input "[PERSON_NAME]"
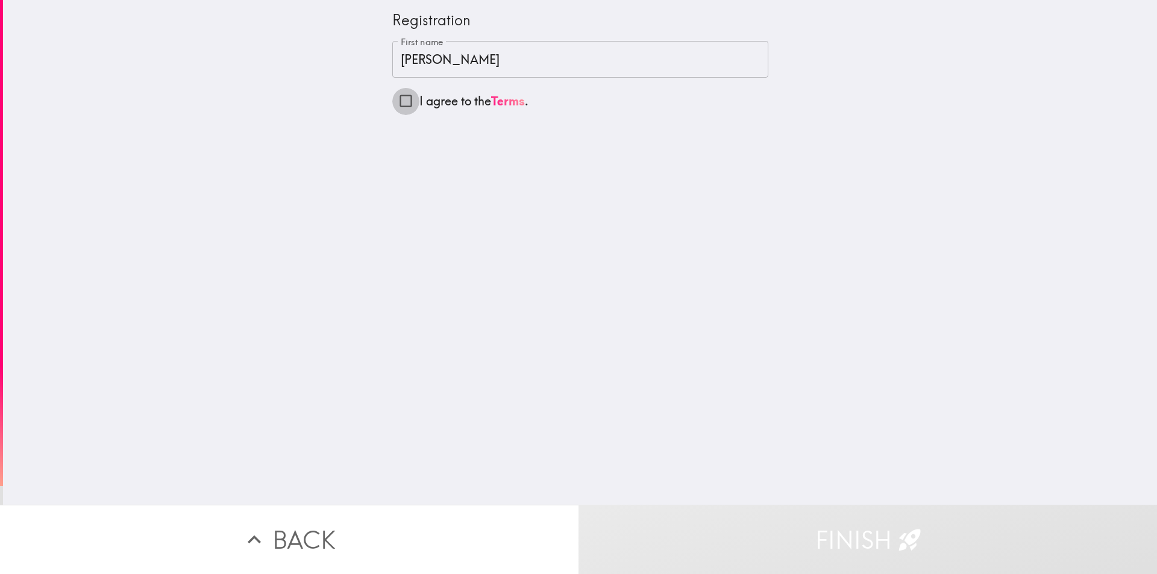
click at [352, 100] on input "I agree to the Terms ." at bounding box center [405, 100] width 27 height 27
checkbox input "true"
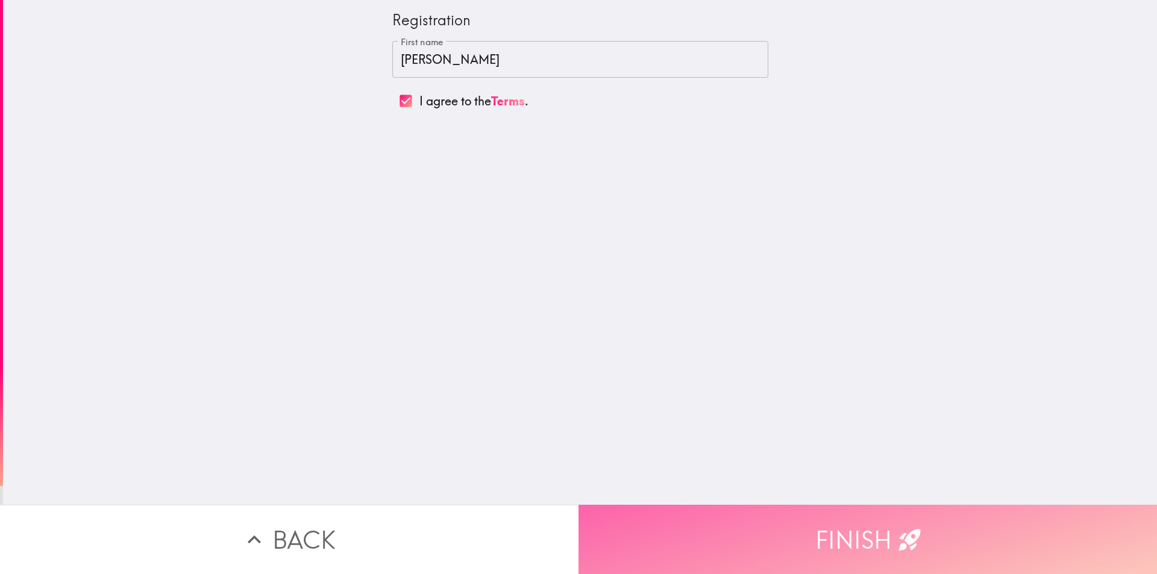
click at [352, 525] on button "Finish" at bounding box center [868, 539] width 579 height 69
